Goal: Information Seeking & Learning: Learn about a topic

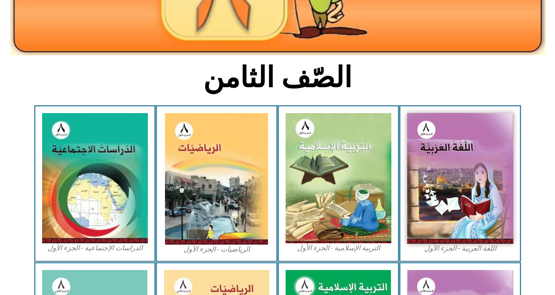
scroll to position [196, 0]
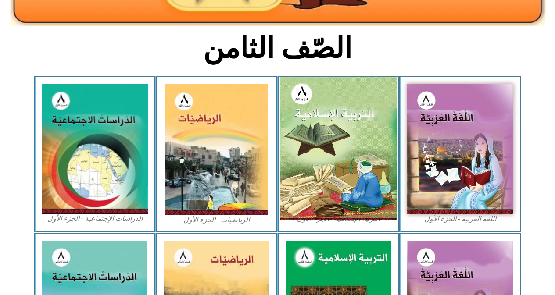
click at [310, 118] on img at bounding box center [338, 148] width 117 height 143
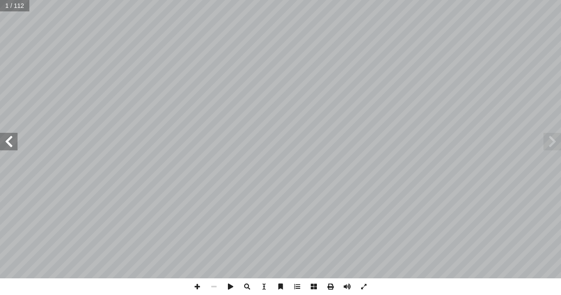
click at [15, 143] on span at bounding box center [9, 142] width 18 height 18
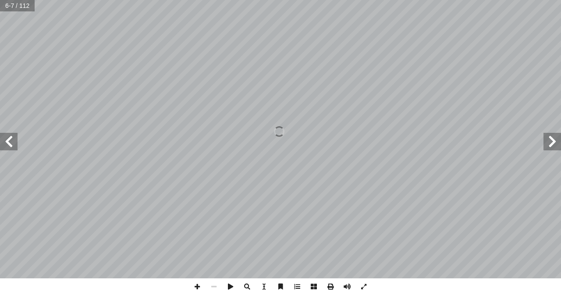
click at [15, 143] on span at bounding box center [9, 142] width 18 height 18
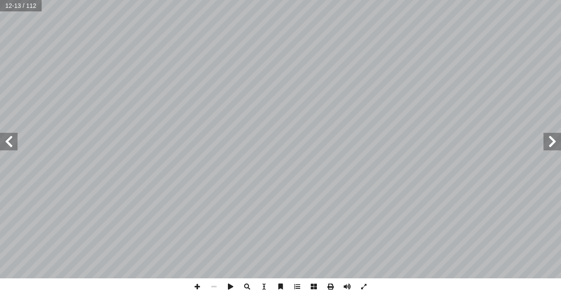
click at [15, 143] on span at bounding box center [9, 142] width 18 height 18
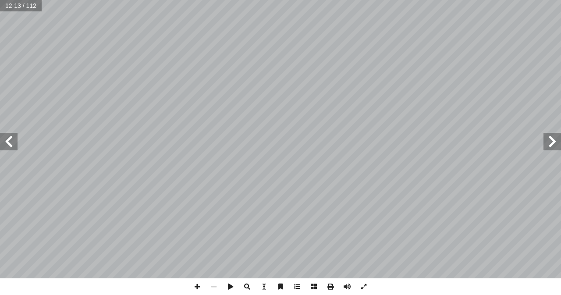
click at [15, 143] on span at bounding box center [9, 142] width 18 height 18
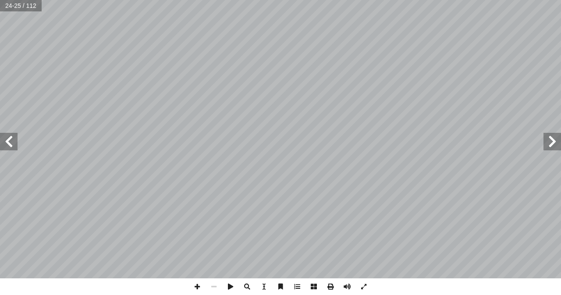
click at [15, 143] on span at bounding box center [9, 142] width 18 height 18
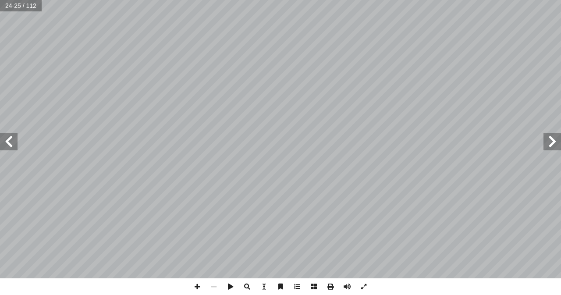
click at [15, 143] on span at bounding box center [9, 142] width 18 height 18
click at [555, 147] on span at bounding box center [553, 142] width 18 height 18
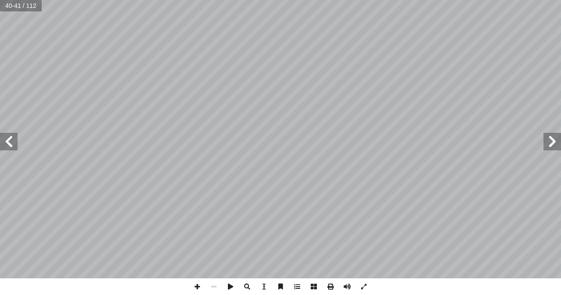
click at [555, 147] on span at bounding box center [553, 142] width 18 height 18
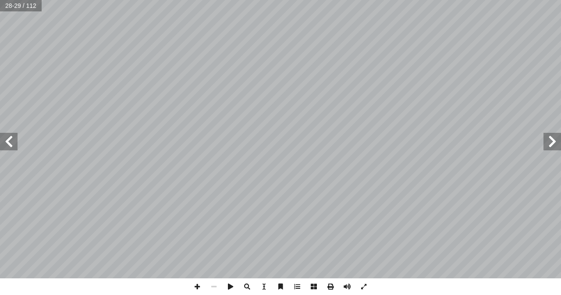
click at [555, 147] on span at bounding box center [553, 142] width 18 height 18
click at [9, 147] on span at bounding box center [9, 142] width 18 height 18
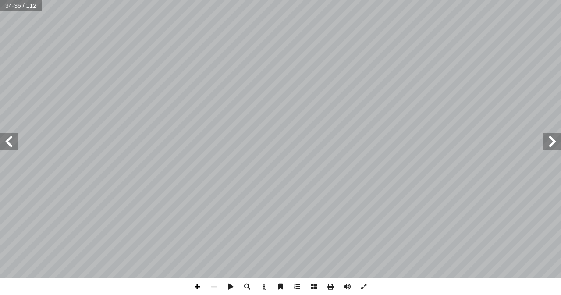
click at [197, 289] on span at bounding box center [197, 286] width 17 height 17
click at [6, 145] on span at bounding box center [9, 142] width 18 height 18
click at [15, 146] on span at bounding box center [9, 142] width 18 height 18
click at [554, 146] on span at bounding box center [553, 142] width 18 height 18
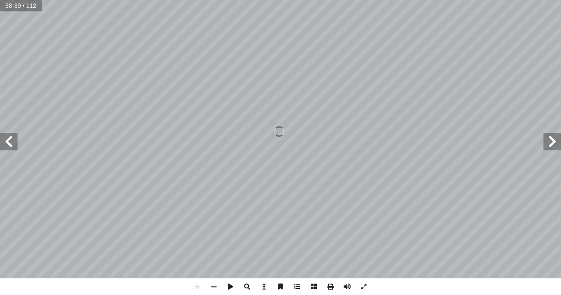
click at [554, 146] on span at bounding box center [553, 142] width 18 height 18
click at [15, 147] on span at bounding box center [9, 142] width 18 height 18
